Goal: Book appointment/travel/reservation

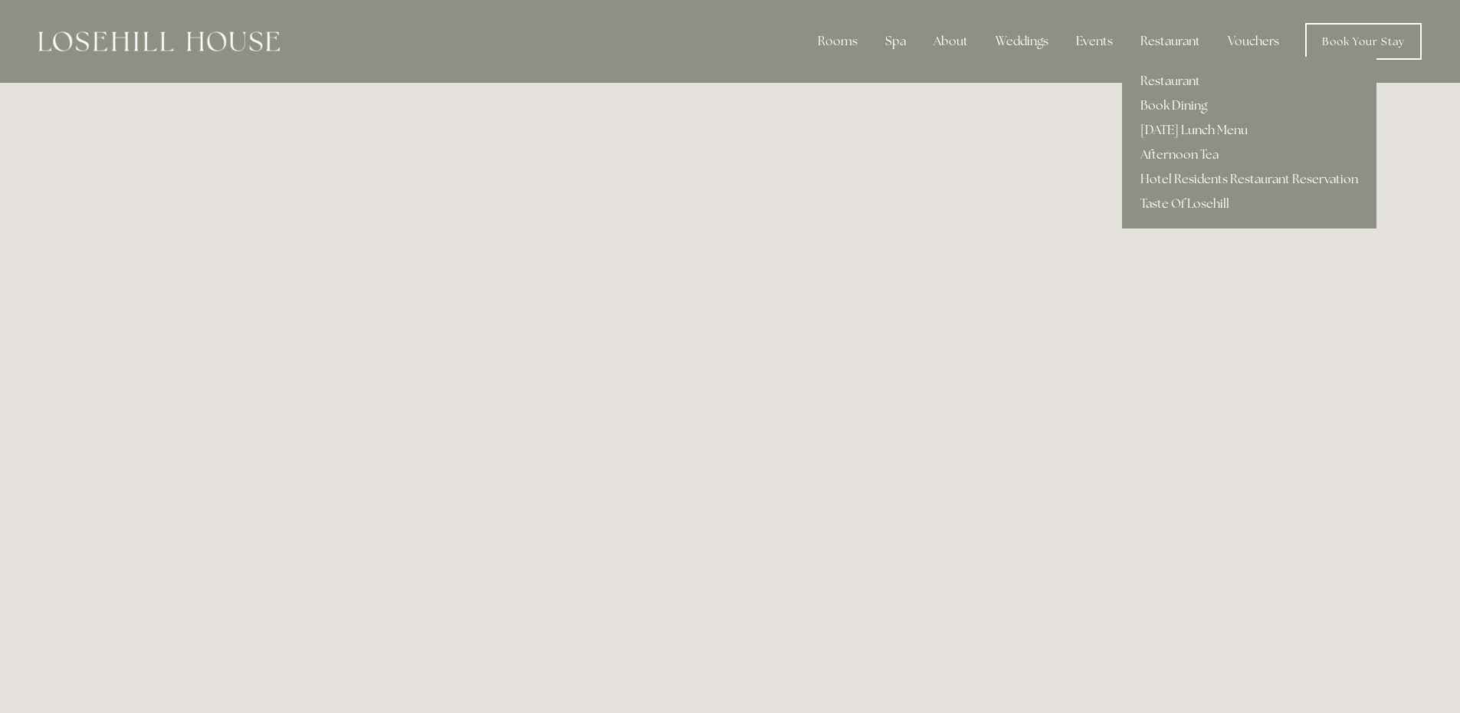
click at [1179, 103] on link "Book Dining" at bounding box center [1249, 106] width 255 height 25
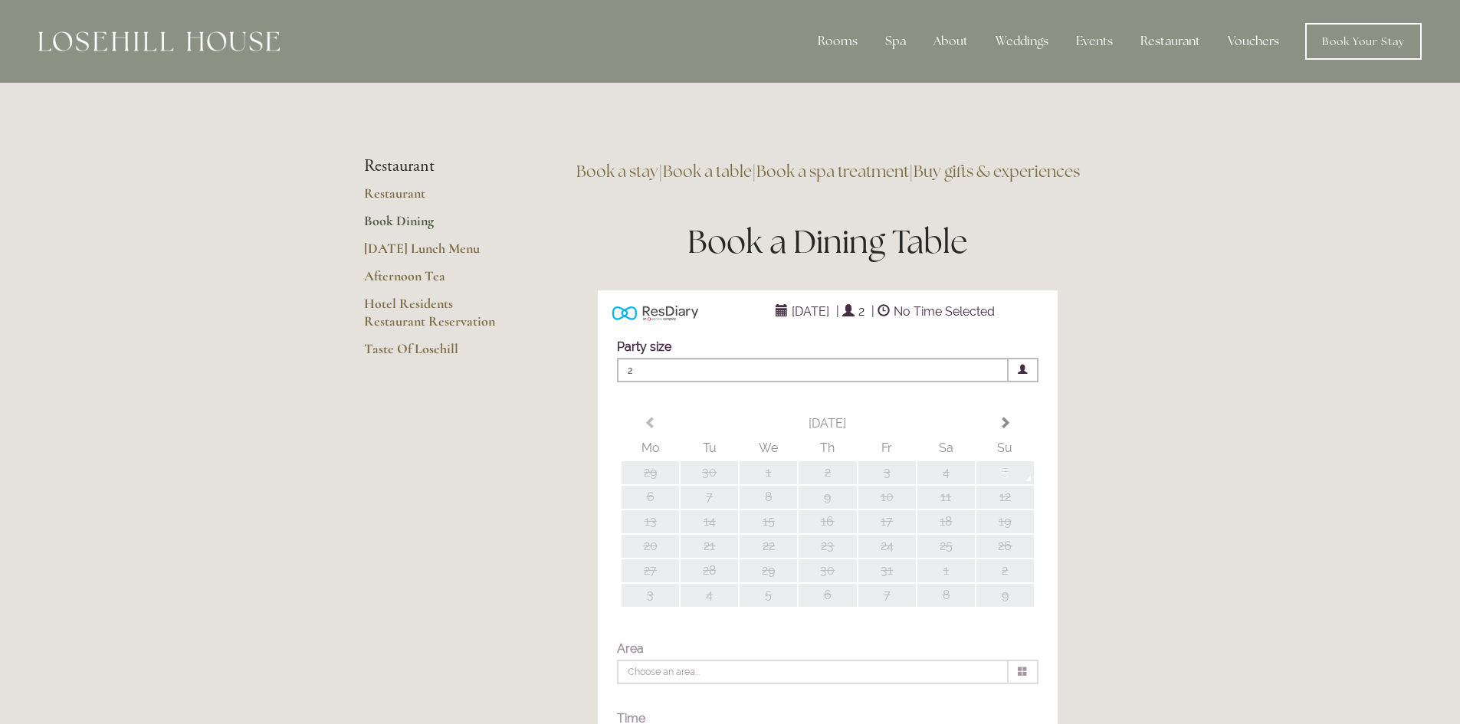
type input "Any Area"
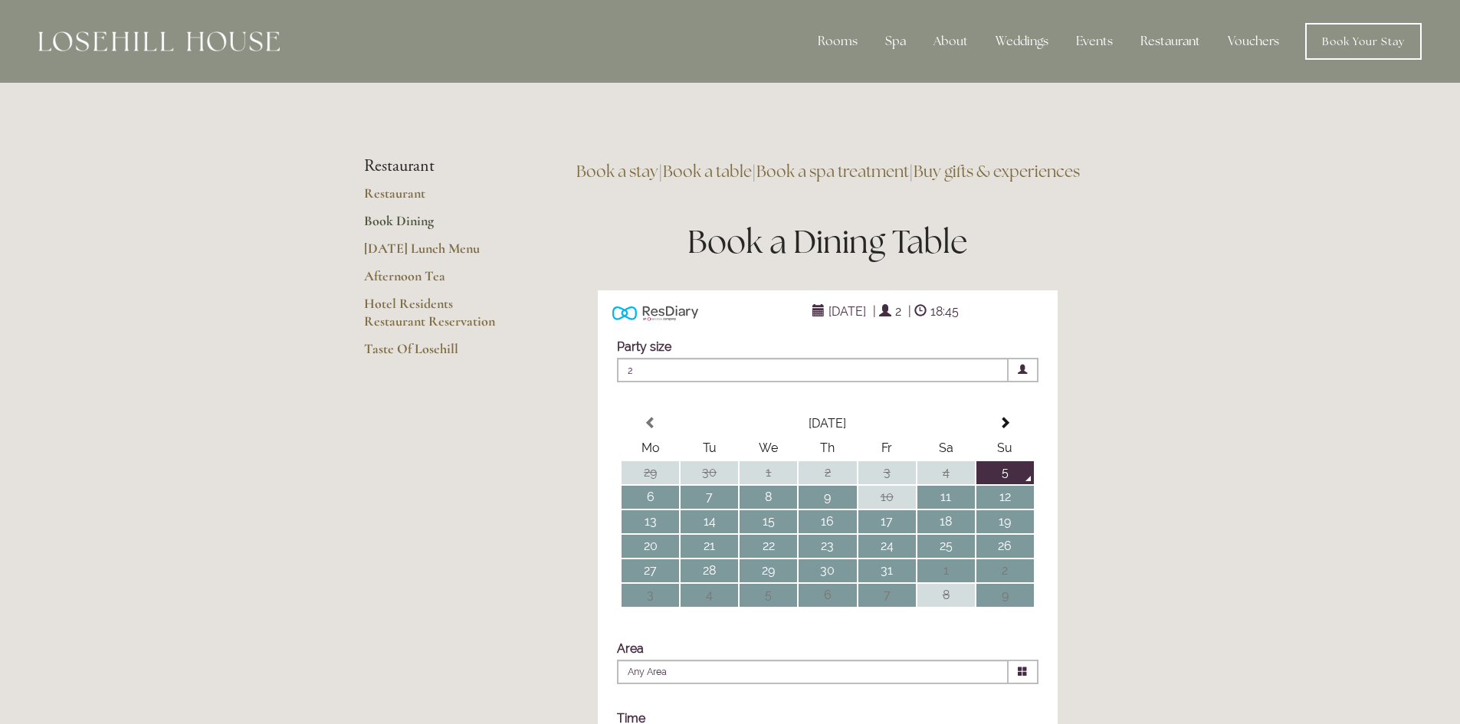
click at [126, 54] on div at bounding box center [158, 41] width 241 height 37
click at [136, 38] on img at bounding box center [158, 41] width 241 height 20
